Goal: Task Accomplishment & Management: Manage account settings

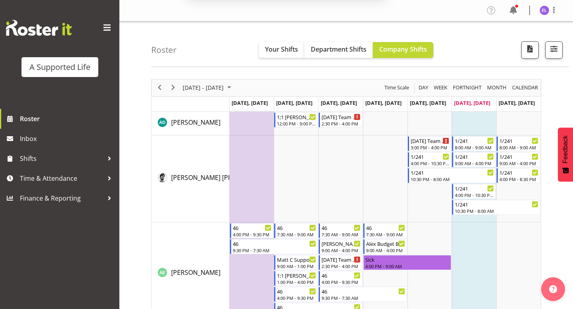
click at [299, 51] on button "Later" at bounding box center [303, 51] width 36 height 20
click at [553, 46] on span "button" at bounding box center [553, 49] width 10 height 10
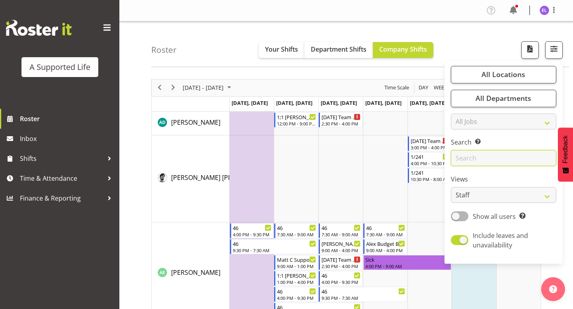
click at [490, 157] on input "text" at bounding box center [503, 158] width 105 height 16
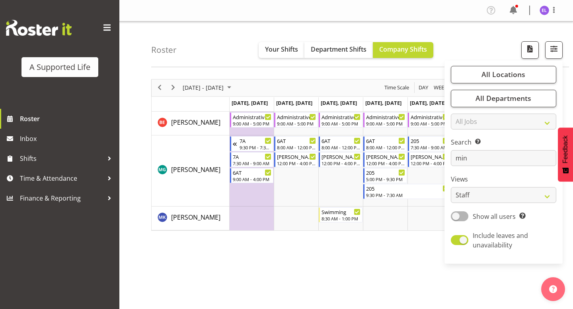
click at [260, 293] on div "September 22 - 28, 2025 Today Day Week Fortnight Month calendar Month Agenda Ti…" at bounding box center [362, 232] width 422 height 318
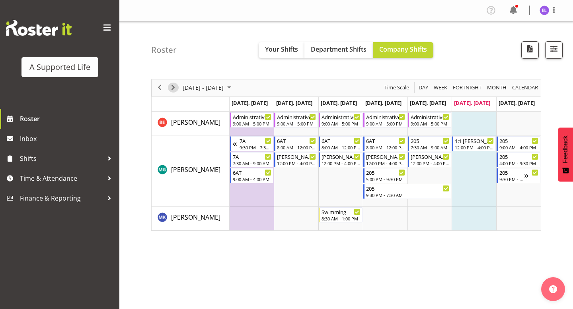
click at [175, 88] on span "Next" at bounding box center [173, 88] width 10 height 10
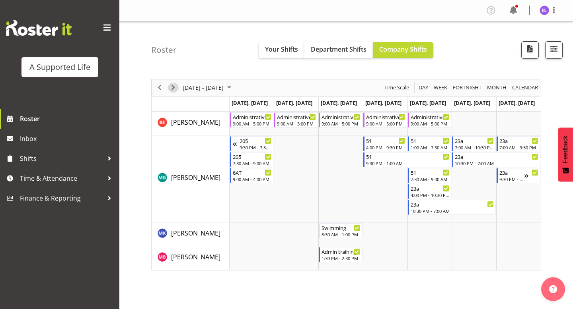
click at [173, 88] on span "Next" at bounding box center [173, 88] width 10 height 10
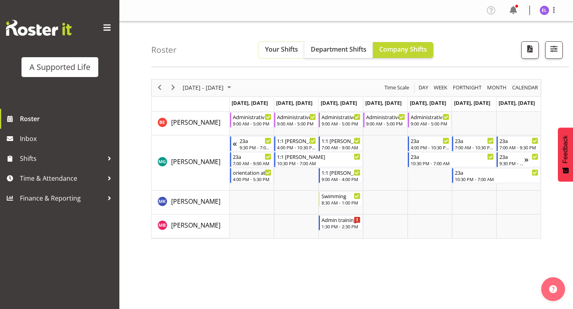
click at [279, 48] on span "Your Shifts" at bounding box center [281, 49] width 33 height 9
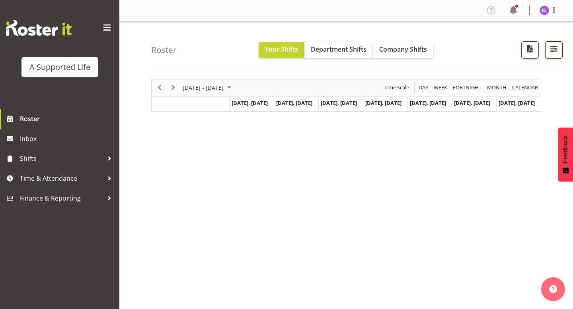
click at [550, 54] on button "button" at bounding box center [553, 49] width 17 height 17
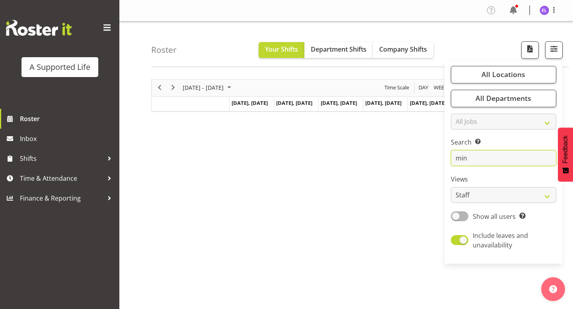
click at [477, 155] on input "min" at bounding box center [503, 158] width 105 height 16
type input "m"
type input "monica"
click at [412, 58] on div "Roster Your Shifts Department Shifts Company Shifts All Locations Clear [STREET…" at bounding box center [360, 44] width 418 height 46
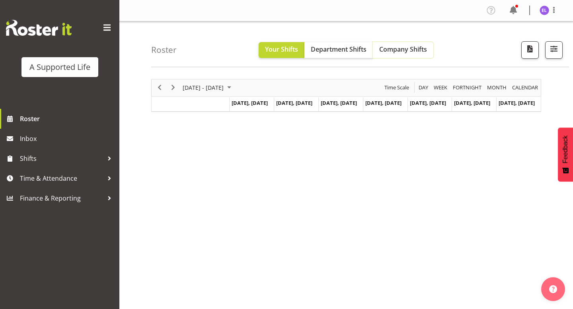
click at [416, 54] on button "Company Shifts" at bounding box center [403, 50] width 60 height 16
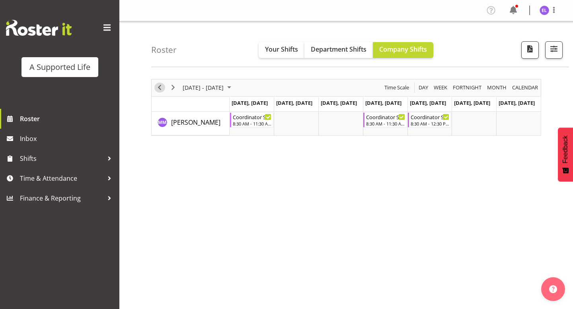
click at [160, 89] on span "Previous" at bounding box center [160, 88] width 10 height 10
click at [204, 84] on span "[DATE] - [DATE]" at bounding box center [203, 88] width 43 height 10
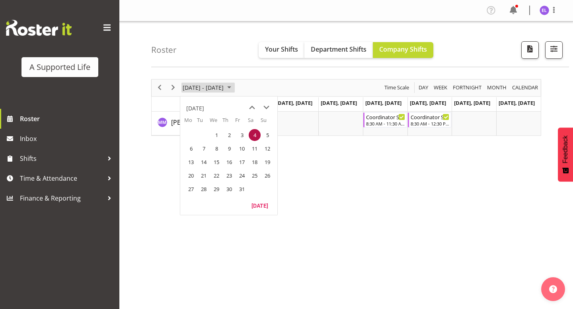
click at [204, 84] on span "[DATE] - [DATE]" at bounding box center [203, 88] width 43 height 10
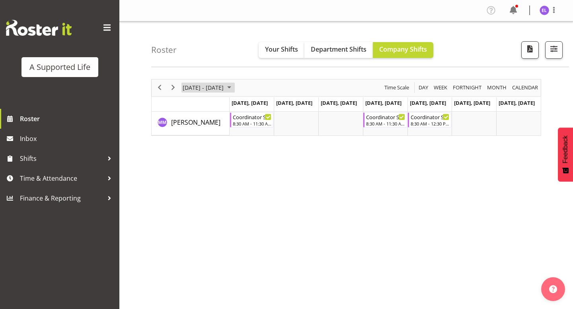
click at [215, 83] on span "[DATE] - [DATE]" at bounding box center [203, 88] width 43 height 10
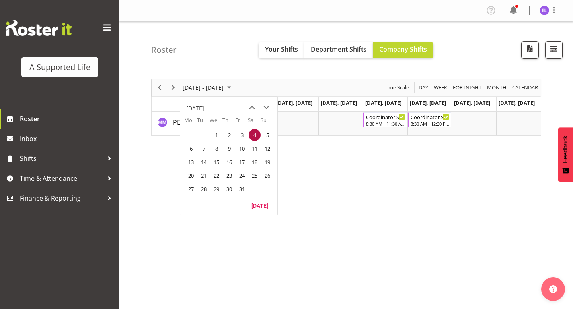
click at [245, 52] on div "Roster Your Shifts Department Shifts Company Shifts All Locations Clear [STREET…" at bounding box center [360, 44] width 418 height 46
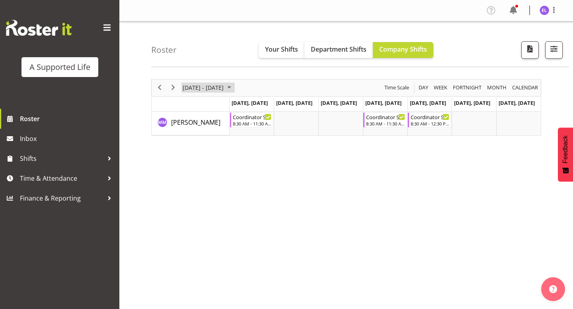
click at [224, 87] on span "[DATE] - [DATE]" at bounding box center [203, 88] width 43 height 10
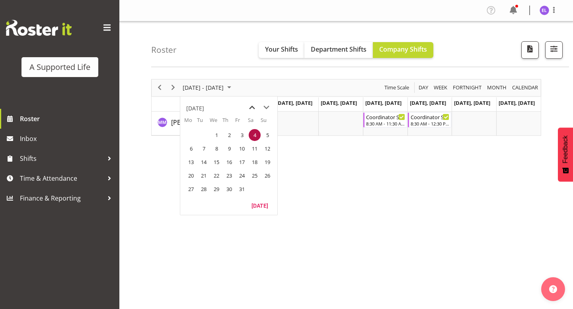
click at [249, 108] on span "previous month" at bounding box center [252, 108] width 14 height 14
click at [196, 163] on span "14" at bounding box center [191, 162] width 12 height 12
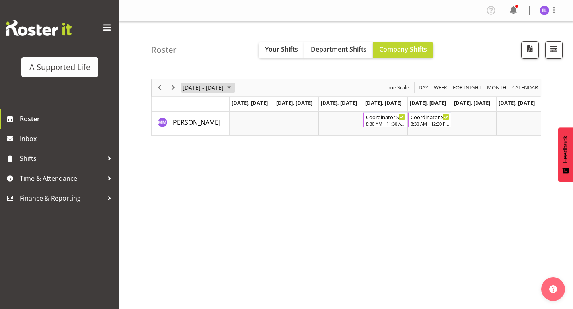
click at [200, 87] on span "July 14 - 20, 2025" at bounding box center [203, 88] width 43 height 10
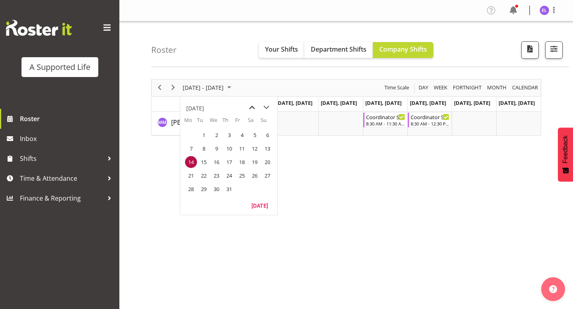
click at [249, 104] on span "previous month" at bounding box center [252, 108] width 14 height 14
click at [192, 157] on span "12" at bounding box center [191, 162] width 12 height 12
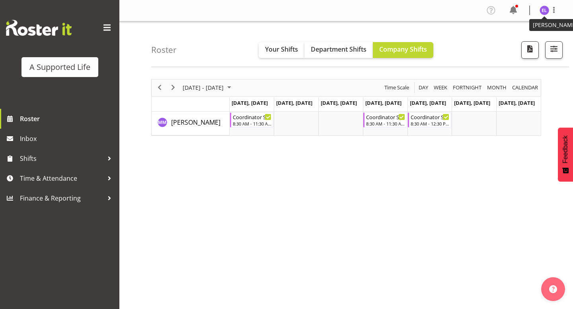
click at [544, 10] on img at bounding box center [544, 11] width 10 height 10
click at [525, 41] on link "Log Out" at bounding box center [520, 42] width 76 height 14
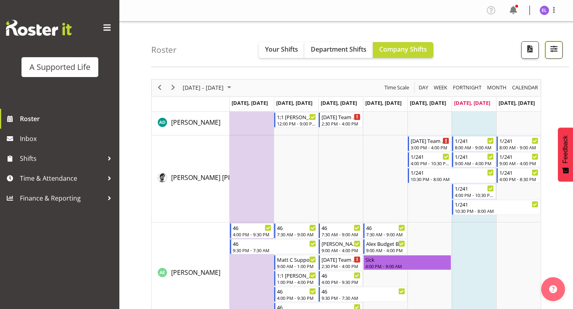
click at [551, 49] on span "button" at bounding box center [553, 49] width 10 height 10
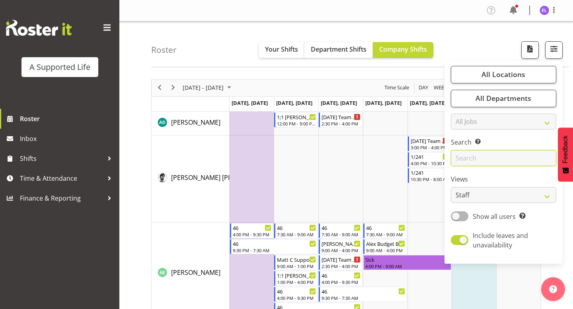
click at [482, 158] on input "text" at bounding box center [503, 158] width 105 height 16
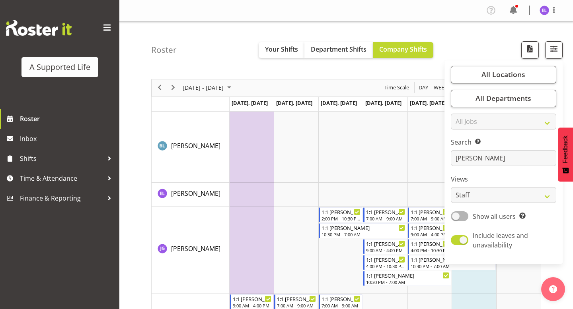
drag, startPoint x: 128, startPoint y: 159, endPoint x: 126, endPoint y: 141, distance: 18.8
click at [128, 157] on div "Roster Your Shifts Department Shifts Company Shifts All Locations Clear [STREET…" at bounding box center [345, 223] width 453 height 405
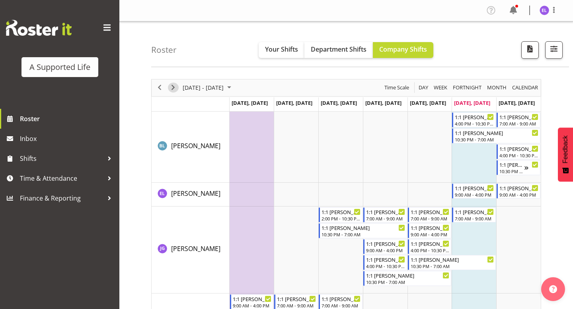
click at [175, 90] on span "Next" at bounding box center [173, 88] width 10 height 10
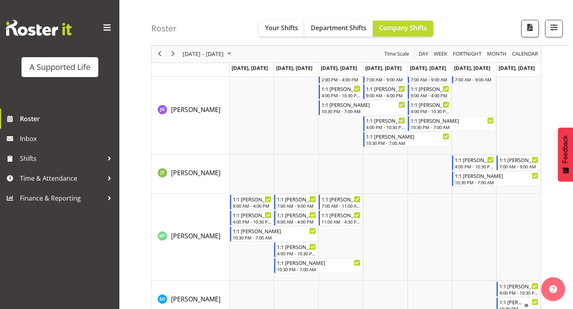
scroll to position [125, 0]
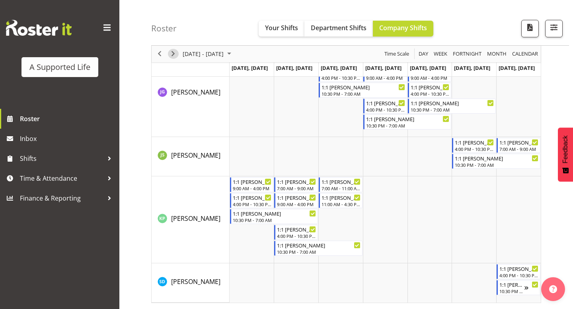
click at [172, 51] on span "Next" at bounding box center [173, 54] width 10 height 10
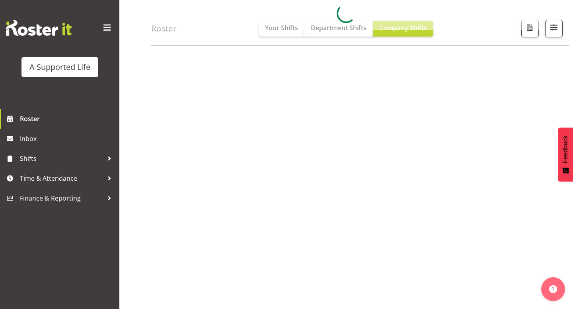
scroll to position [82, 0]
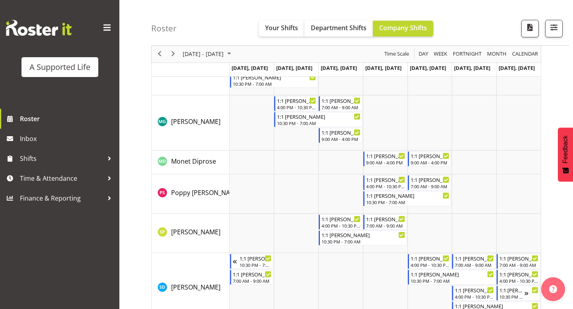
scroll to position [117, 0]
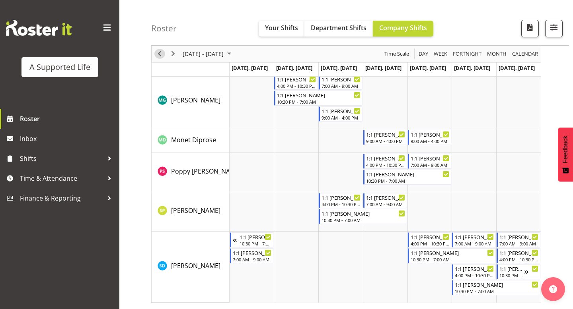
click at [158, 56] on span "Previous" at bounding box center [160, 54] width 10 height 10
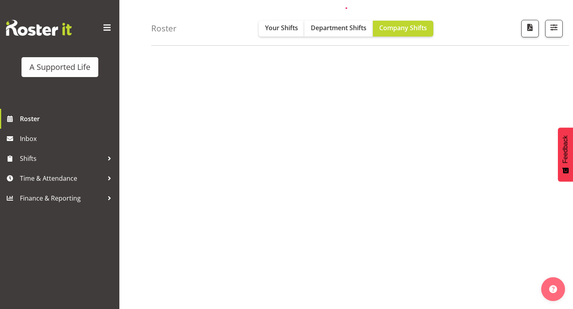
scroll to position [82, 0]
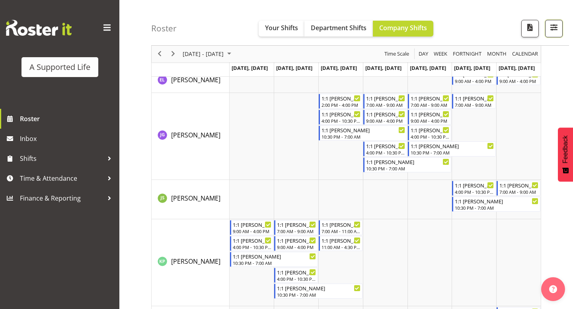
click at [556, 23] on span "button" at bounding box center [553, 27] width 10 height 10
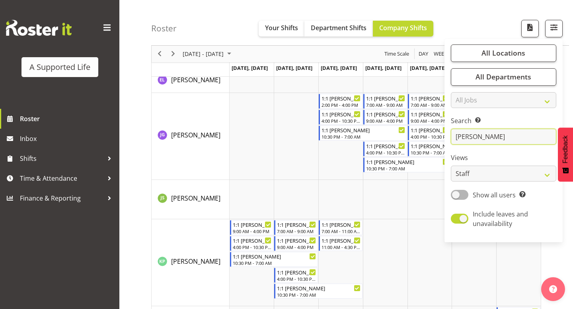
drag, startPoint x: 488, startPoint y: 134, endPoint x: 436, endPoint y: 130, distance: 52.2
click at [436, 130] on div "Roster Your Shifts Department Shifts Company Shifts All Locations Clear [STREET…" at bounding box center [345, 146] width 453 height 413
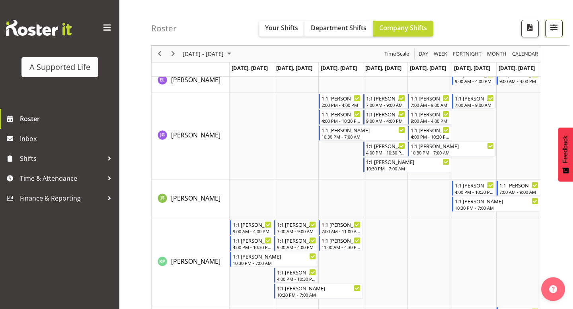
click at [553, 33] on span "button" at bounding box center [553, 27] width 10 height 10
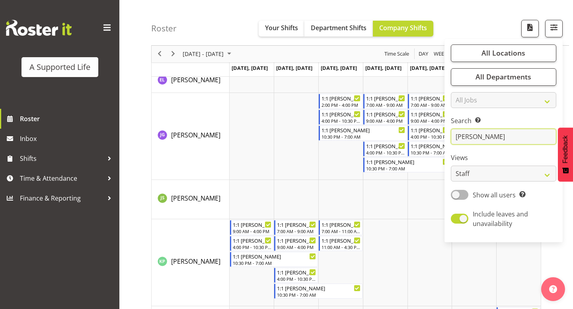
click at [488, 139] on input "[PERSON_NAME]" at bounding box center [503, 137] width 105 height 16
type input "m"
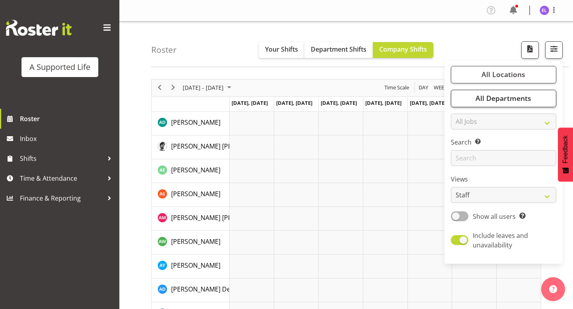
click at [542, 11] on img at bounding box center [544, 11] width 10 height 10
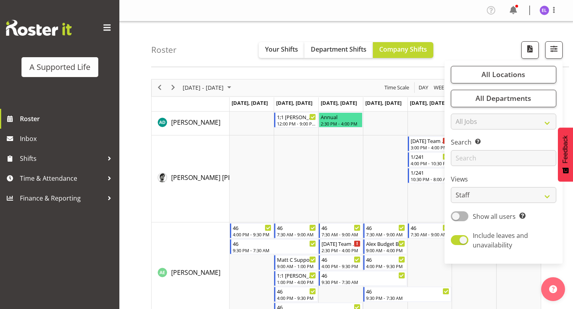
click at [551, 12] on span at bounding box center [554, 10] width 10 height 10
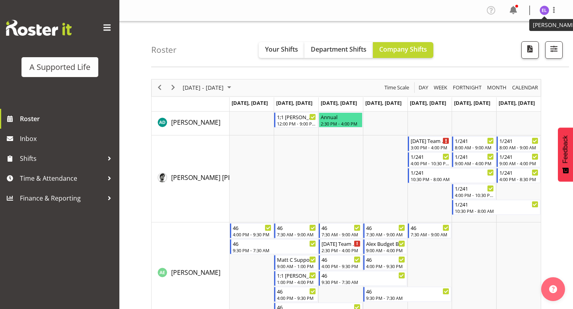
click at [548, 12] on img at bounding box center [544, 11] width 10 height 10
click at [522, 43] on link "Log Out" at bounding box center [520, 42] width 76 height 14
